Goal: Information Seeking & Learning: Learn about a topic

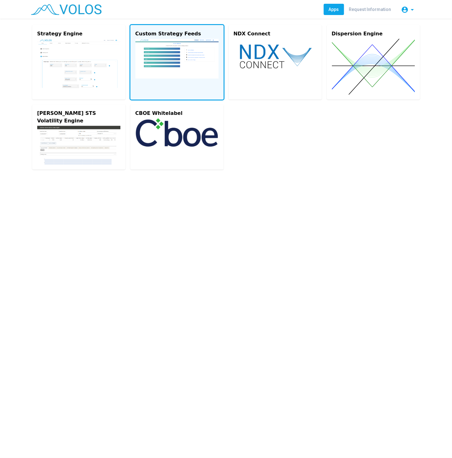
click at [201, 92] on vs-card "Custom Strategy Feeds" at bounding box center [176, 62] width 93 height 74
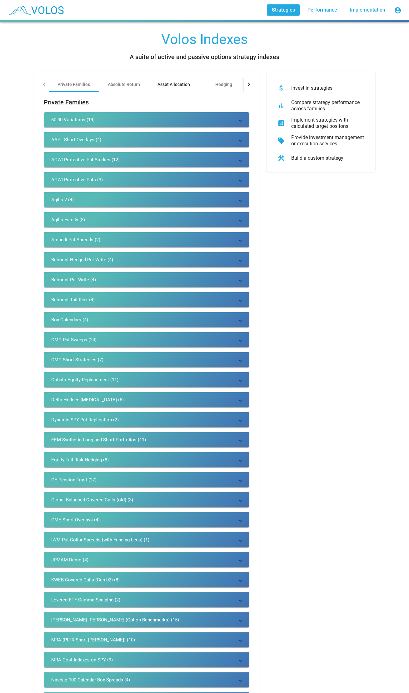
click at [184, 84] on div "Asset Allocation" at bounding box center [174, 84] width 33 height 6
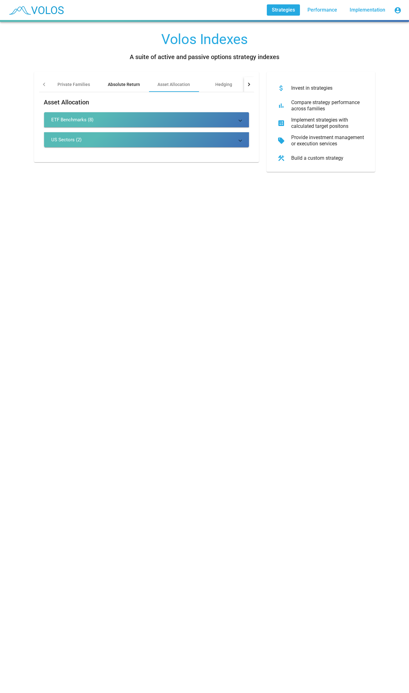
click at [106, 86] on div "Absolute Return" at bounding box center [124, 84] width 50 height 15
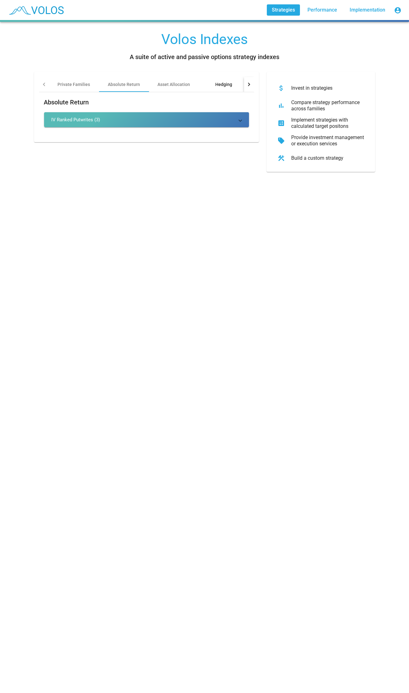
click at [229, 84] on div "Hedging" at bounding box center [224, 84] width 17 height 6
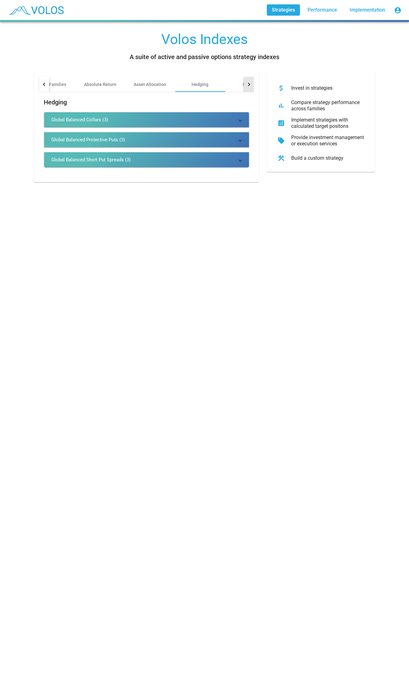
click at [247, 83] on div at bounding box center [248, 84] width 3 height 3
click at [201, 86] on div "Income" at bounding box center [185, 84] width 50 height 15
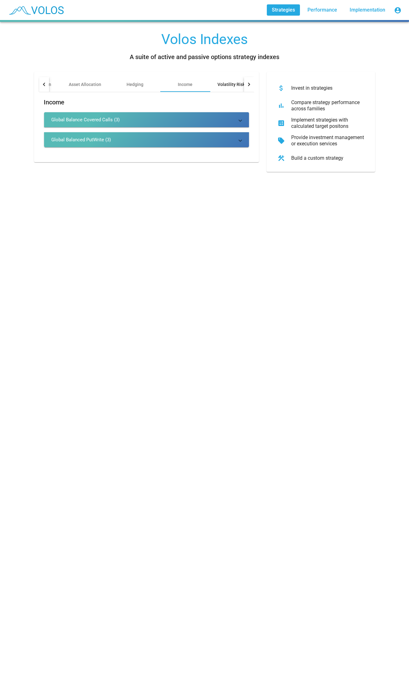
click at [221, 88] on div "Volatility Risk Premia" at bounding box center [239, 84] width 58 height 15
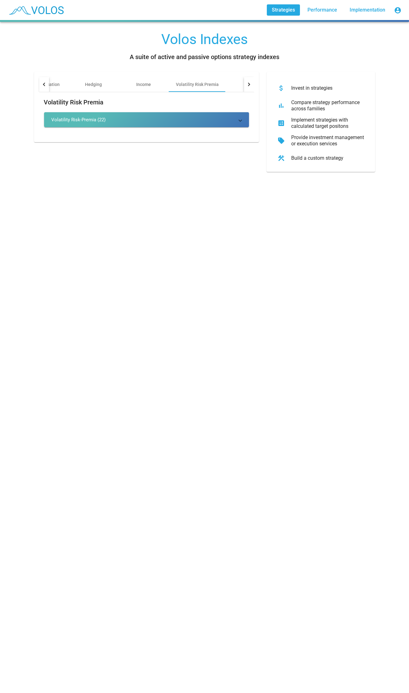
click at [257, 83] on div "Private Families Absolute Return Asset Allocation Hedging Income Volatility Ris…" at bounding box center [146, 122] width 233 height 100
click at [250, 86] on div at bounding box center [249, 84] width 10 height 15
click at [196, 125] on mat-expansion-panel-header "Volatility Risk-Premia (22)" at bounding box center [146, 119] width 205 height 15
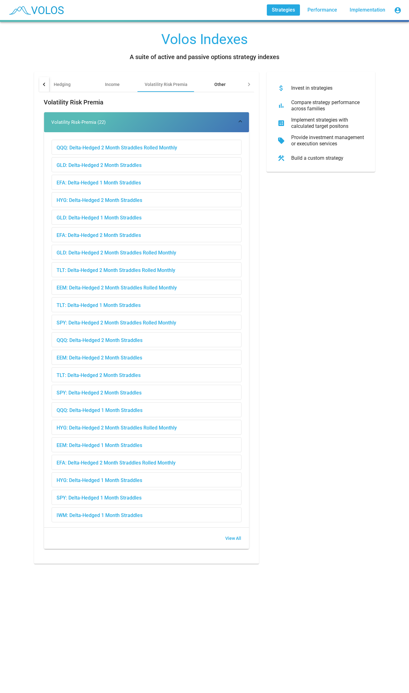
click at [225, 81] on div "Other" at bounding box center [220, 84] width 50 height 15
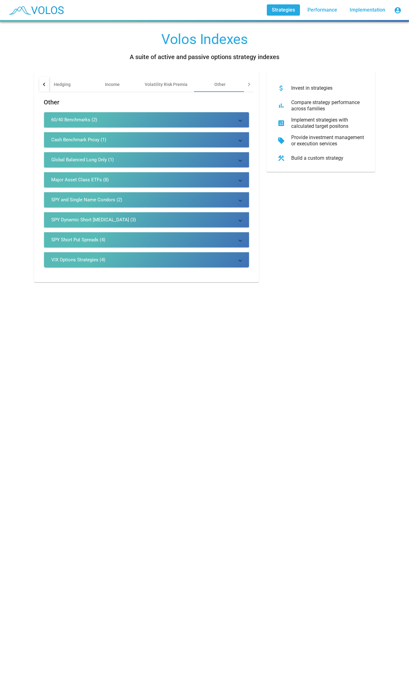
click at [154, 203] on mat-expansion-panel-header "SPY and Single Name Condors (2)" at bounding box center [146, 199] width 205 height 15
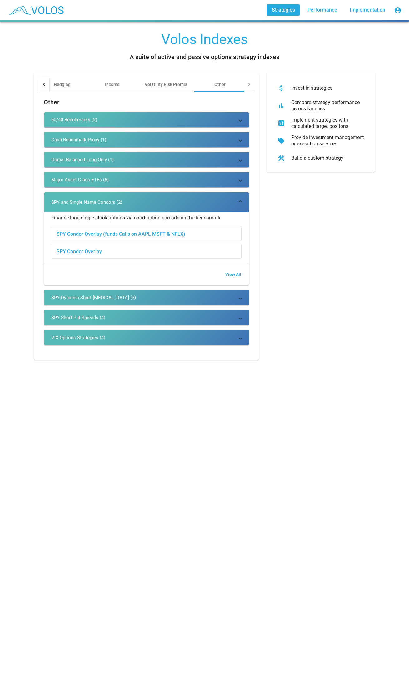
click at [221, 324] on mat-expansion-panel-header "SPY Short Put Spreads (4)" at bounding box center [146, 317] width 205 height 15
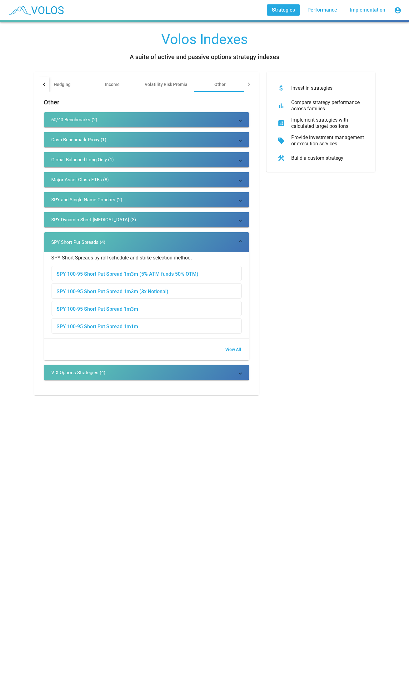
click at [209, 196] on mat-expansion-panel-header "SPY and Single Name Condors (2)" at bounding box center [146, 199] width 205 height 15
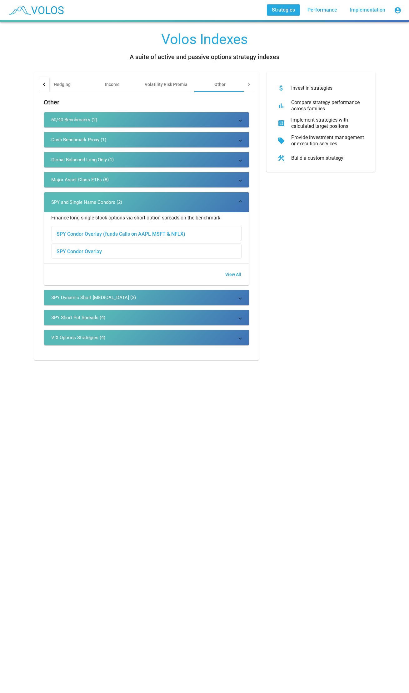
click at [213, 174] on mat-expansion-panel-header "Major Asset Class ETFs (8)" at bounding box center [146, 179] width 205 height 15
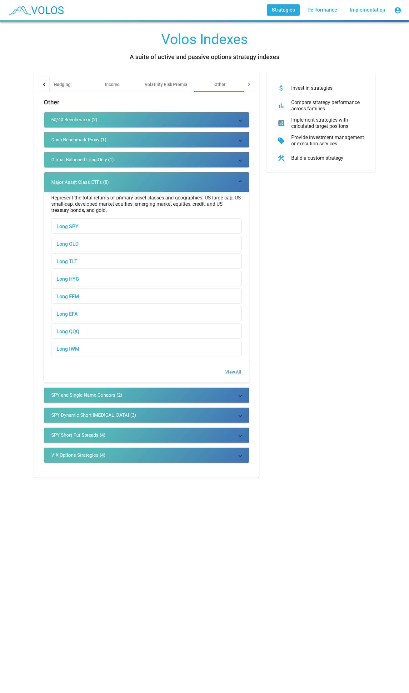
click at [195, 181] on mat-panel-title "Major Asset Class ETFs (8)" at bounding box center [143, 182] width 183 height 6
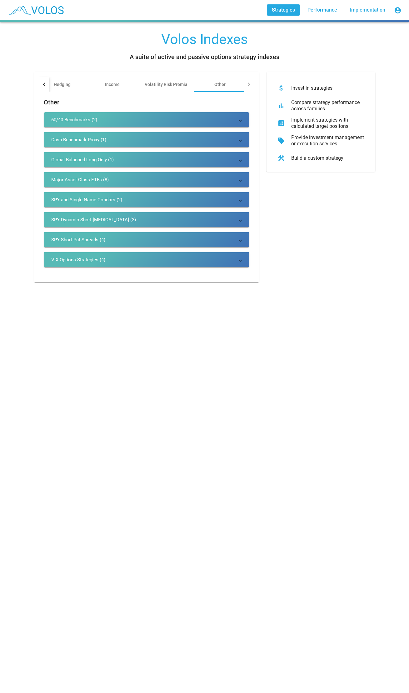
click at [181, 227] on mat-expansion-panel-header "SPY Dynamic Short Strangles (3)" at bounding box center [146, 219] width 205 height 15
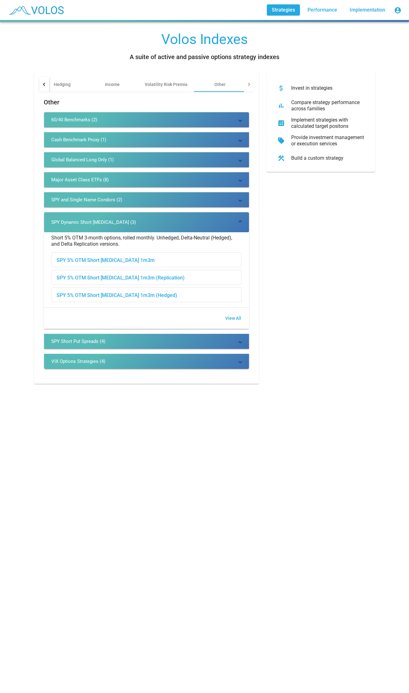
click at [183, 240] on div "Short 5% OTM 3-month options, rolled monthly. Unhedged, Delta-Neutral (Hedged),…" at bounding box center [147, 241] width 190 height 13
click at [184, 232] on div "Short 5% OTM 3-month options, rolled monthly. Unhedged, Delta-Neutral (Hedged),…" at bounding box center [146, 269] width 205 height 75
click at [184, 213] on mat-expansion-panel-header "SPY Dynamic Short Strangles (3)" at bounding box center [146, 222] width 205 height 20
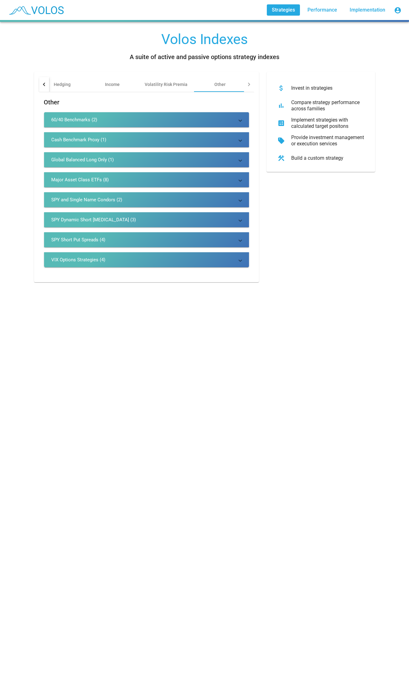
click at [186, 195] on mat-expansion-panel-header "SPY and Single Name Condors (2)" at bounding box center [146, 199] width 205 height 15
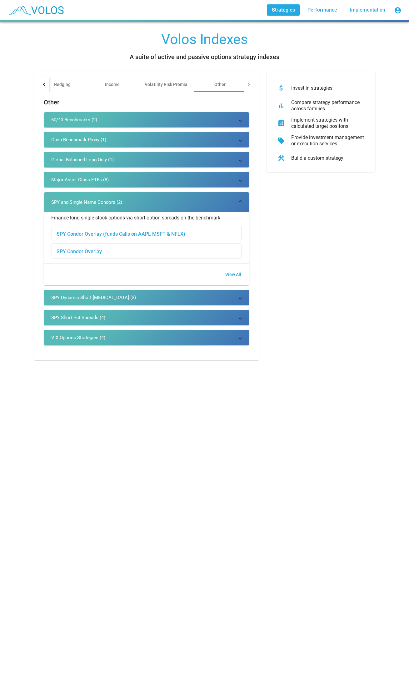
click at [123, 341] on mat-expansion-panel-header "VIX Options Strategies (4)" at bounding box center [146, 337] width 205 height 15
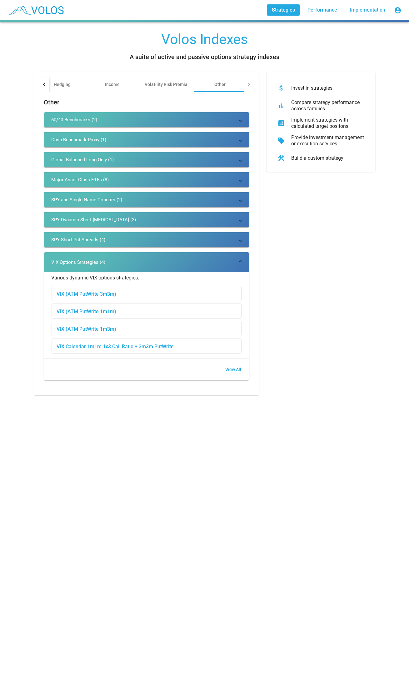
click at [148, 260] on mat-panel-title "VIX Options Strategies (4)" at bounding box center [143, 262] width 183 height 6
